Goal: Transaction & Acquisition: Subscribe to service/newsletter

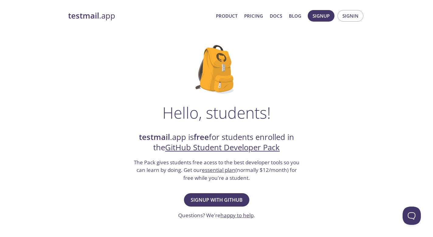
click at [214, 169] on link "essential plan" at bounding box center [218, 169] width 33 height 7
click at [224, 170] on link "essential plan" at bounding box center [218, 169] width 33 height 7
click at [232, 202] on span "Signup with GitHub" at bounding box center [216, 199] width 52 height 9
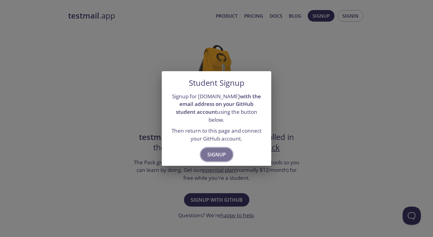
click at [214, 150] on span "Signup" at bounding box center [216, 154] width 19 height 9
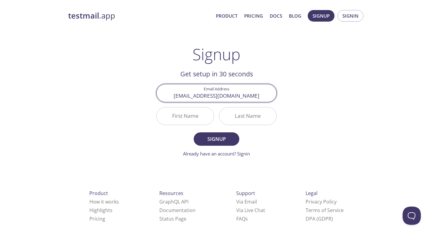
type input "aneeshhegde7110@gmail.com"
click at [175, 120] on input "First Name" at bounding box center [184, 115] width 57 height 17
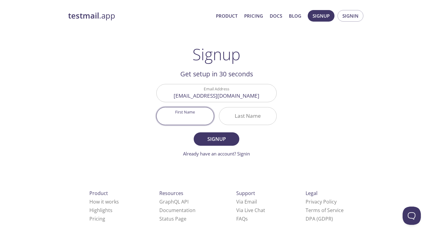
type input "O"
type input "Aneesh"
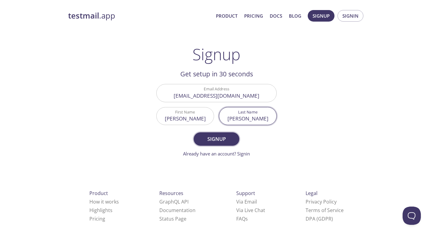
type input "Hegde"
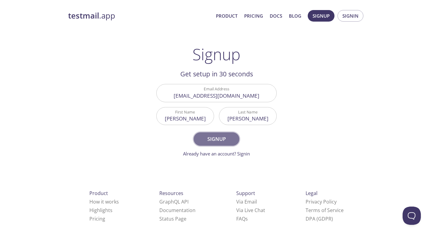
click at [221, 138] on span "Signup" at bounding box center [216, 139] width 32 height 9
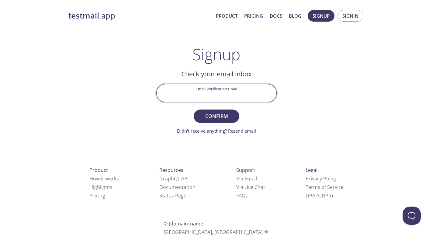
click at [237, 88] on input "Email Verification Code" at bounding box center [216, 92] width 120 height 17
paste input "N69SG5T"
type input "N69SG5T"
click at [222, 113] on span "Confirm" at bounding box center [216, 116] width 32 height 9
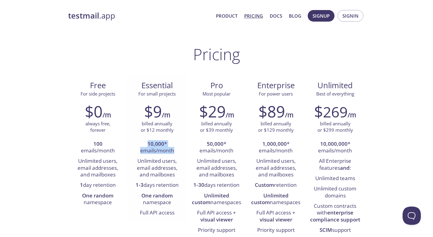
drag, startPoint x: 146, startPoint y: 142, endPoint x: 183, endPoint y: 149, distance: 38.3
click at [183, 149] on div "$9 /m billed annually or $12 monthly 10,000 * emails/month Unlimited users, ema…" at bounding box center [156, 160] width 59 height 124
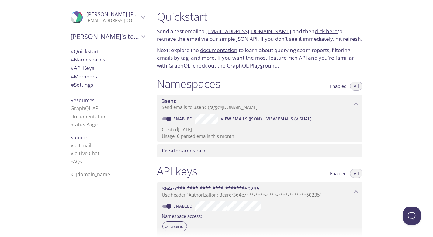
click at [248, 31] on link "3senc.test@inbox.testmail.app" at bounding box center [248, 31] width 86 height 7
drag, startPoint x: 205, startPoint y: 30, endPoint x: 280, endPoint y: 28, distance: 75.1
click at [280, 28] on p "Send a test email to 3senc.test@inbox.testmail.app and then click here to retri…" at bounding box center [259, 34] width 205 height 15
copy p "3senc.test@inbox.testmail.app"
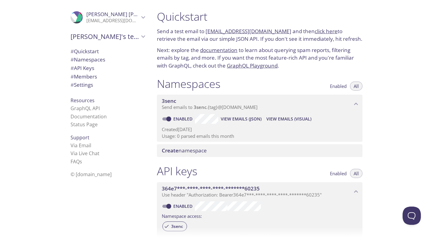
click at [317, 32] on link "click here" at bounding box center [325, 31] width 23 height 7
